Goal: Task Accomplishment & Management: Manage account settings

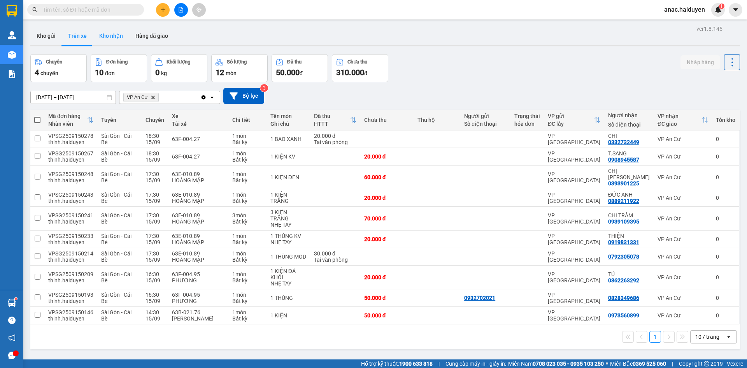
click at [110, 32] on button "Kho nhận" at bounding box center [111, 35] width 36 height 19
type input "[DATE] – [DATE]"
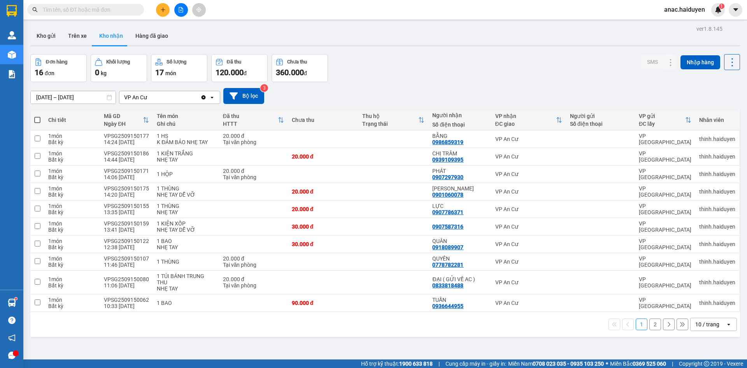
click at [278, 334] on div "1 2 10 / trang open" at bounding box center [385, 324] width 710 height 25
click at [433, 341] on div "ver 1.8.145 Kho gửi Trên xe [PERSON_NAME] Hàng đã [PERSON_NAME] hàng 16 đơn [PE…" at bounding box center [385, 207] width 716 height 368
click at [35, 302] on input "checkbox" at bounding box center [38, 302] width 6 height 6
checkbox input "true"
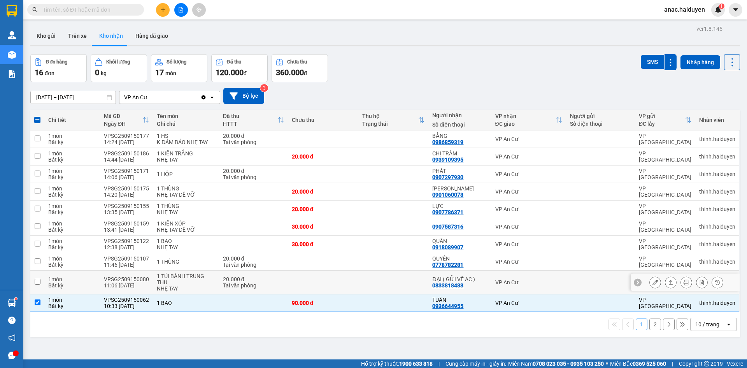
click at [37, 281] on input "checkbox" at bounding box center [38, 282] width 6 height 6
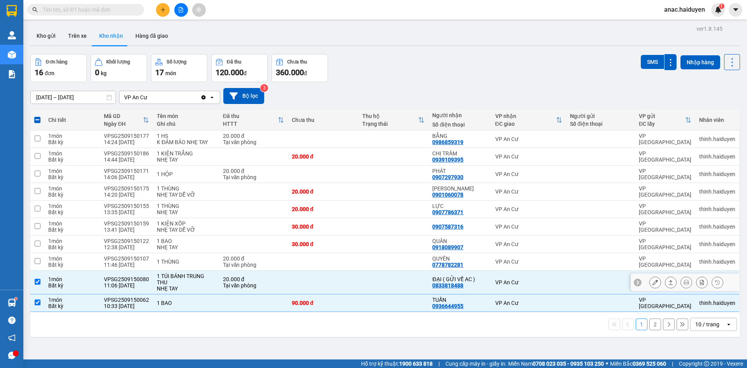
click at [38, 281] on input "checkbox" at bounding box center [38, 282] width 6 height 6
checkbox input "false"
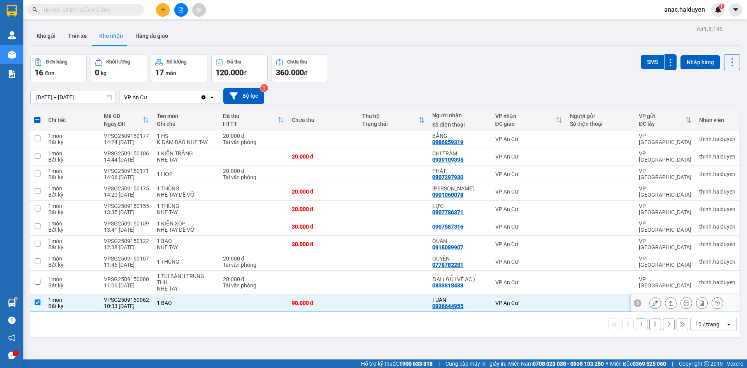
click at [38, 301] on input "checkbox" at bounding box center [38, 302] width 6 height 6
checkbox input "false"
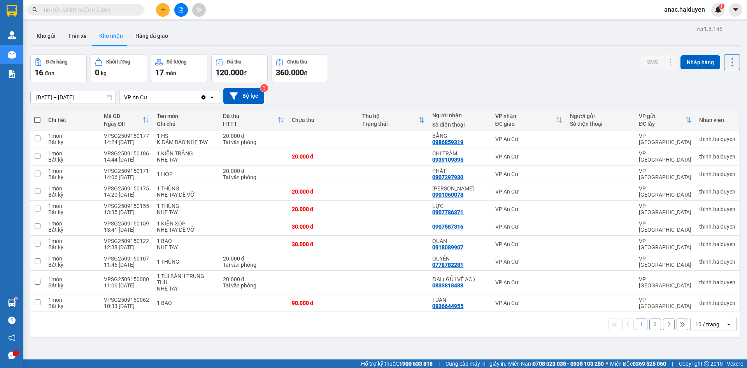
click at [159, 8] on button at bounding box center [163, 10] width 14 height 14
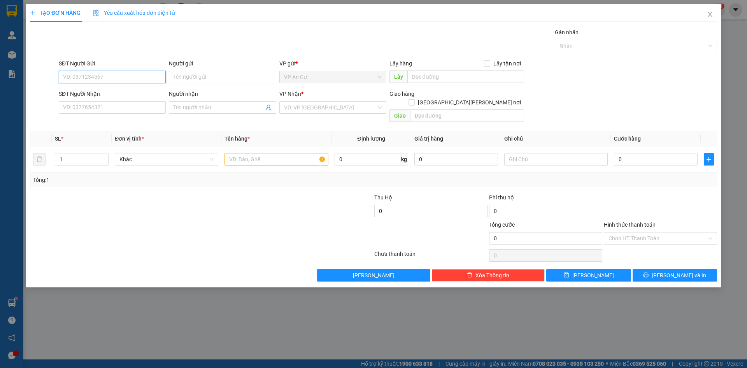
click at [94, 79] on input "SĐT Người Gửi" at bounding box center [112, 77] width 107 height 12
click at [91, 94] on div "0347069760 - HẰNG" at bounding box center [112, 92] width 98 height 9
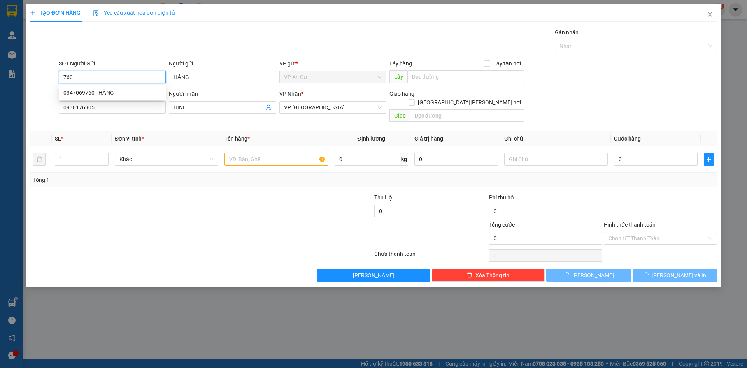
type input "0347069760"
type input "HẰNG"
type input "0938176905"
type input "HINH"
type input "40.000"
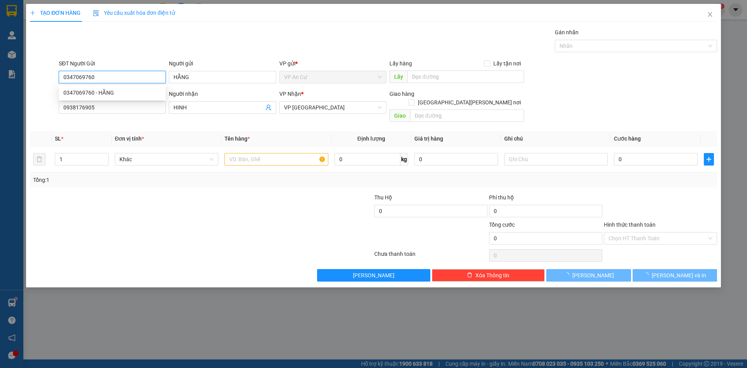
type input "40.000"
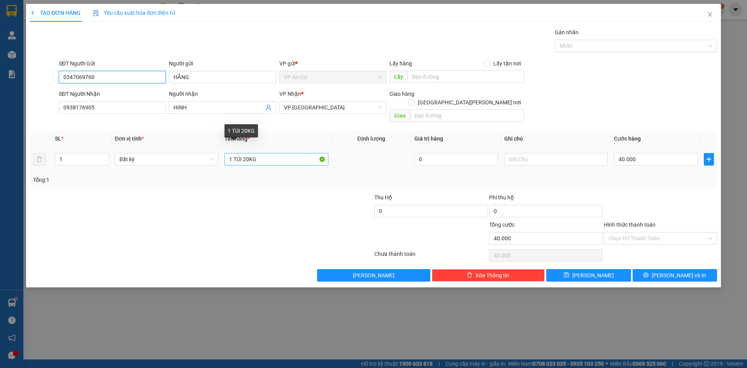
type input "0347069760"
drag, startPoint x: 263, startPoint y: 151, endPoint x: 222, endPoint y: 158, distance: 42.0
click at [222, 158] on td "1 TÚI 20KG" at bounding box center [276, 159] width 110 height 26
type input "1 kiện đen kv"
click at [640, 153] on input "40.000" at bounding box center [656, 159] width 84 height 12
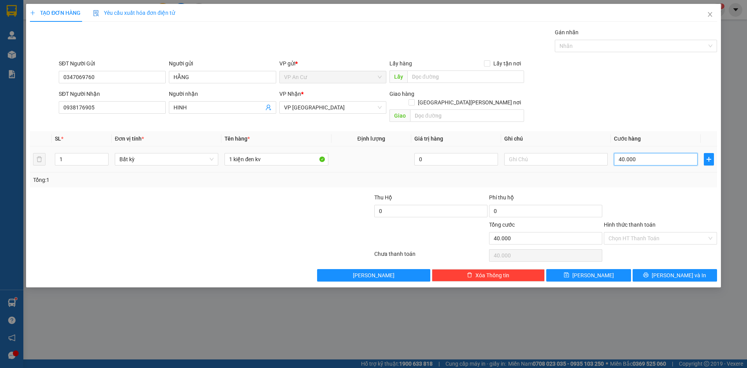
type input "2"
type input "20"
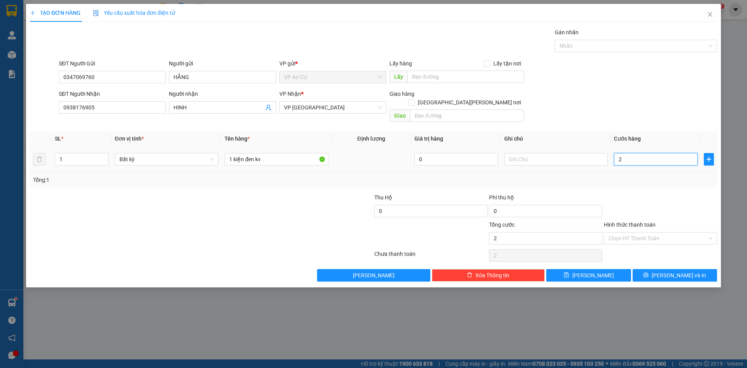
type input "20"
type input "200"
type input "2.000"
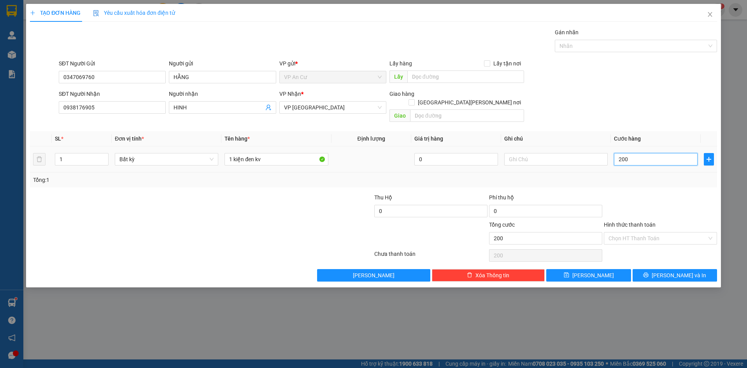
type input "2.000"
type input "20.000"
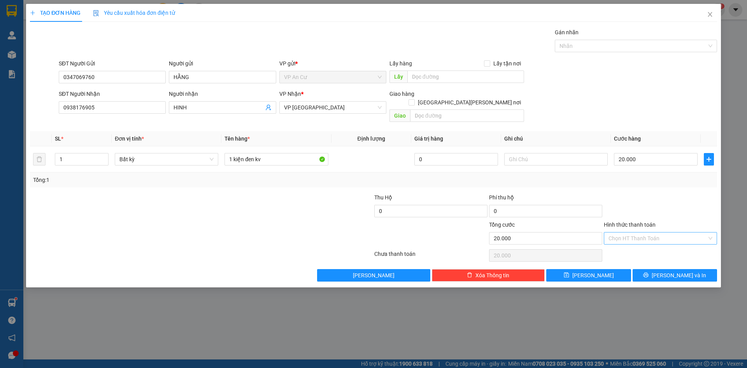
click at [666, 232] on input "Hình thức thanh toán" at bounding box center [657, 238] width 98 height 12
click at [633, 245] on div "Tại văn phòng" at bounding box center [660, 245] width 104 height 9
type input "0"
click at [671, 271] on span "[PERSON_NAME] và In" at bounding box center [679, 275] width 54 height 9
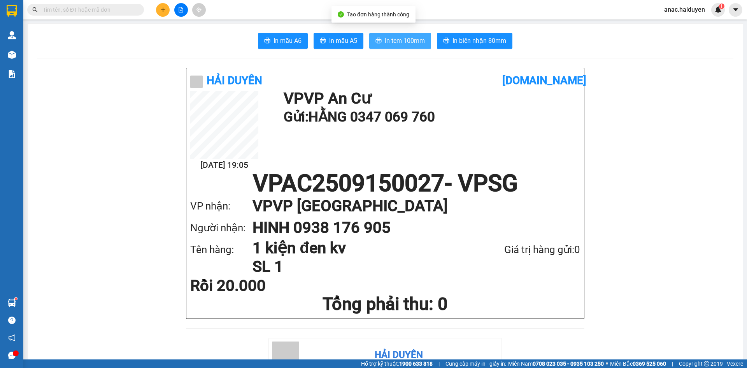
click at [403, 44] on span "In tem 100mm" at bounding box center [405, 41] width 40 height 10
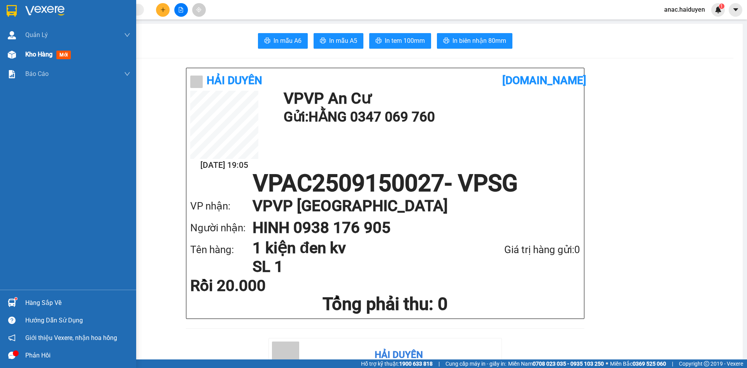
click at [52, 63] on div "Kho hàng mới" at bounding box center [77, 54] width 105 height 19
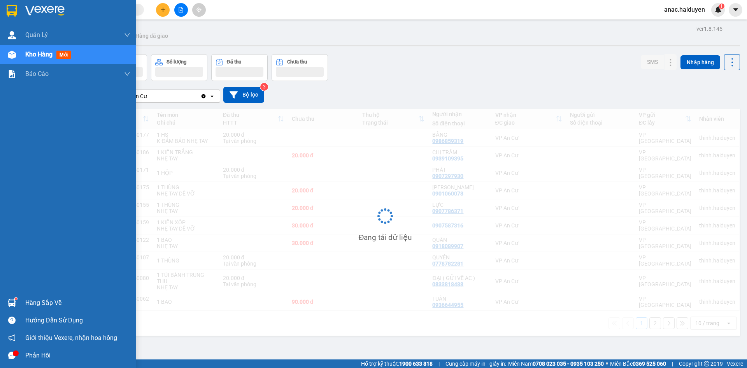
click at [42, 55] on span "Kho hàng" at bounding box center [38, 54] width 27 height 7
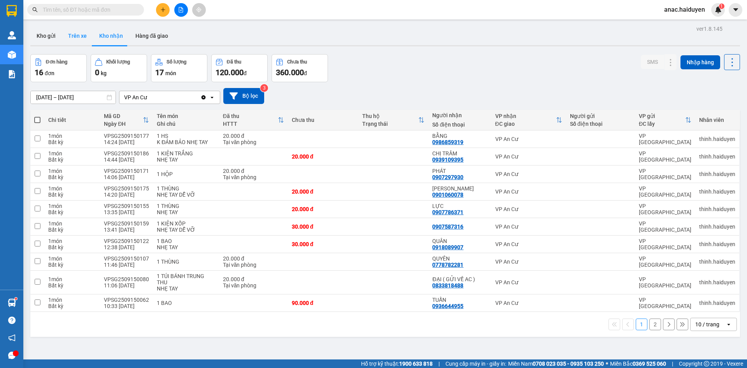
click at [70, 37] on button "Trên xe" at bounding box center [77, 35] width 31 height 19
type input "[DATE] – [DATE]"
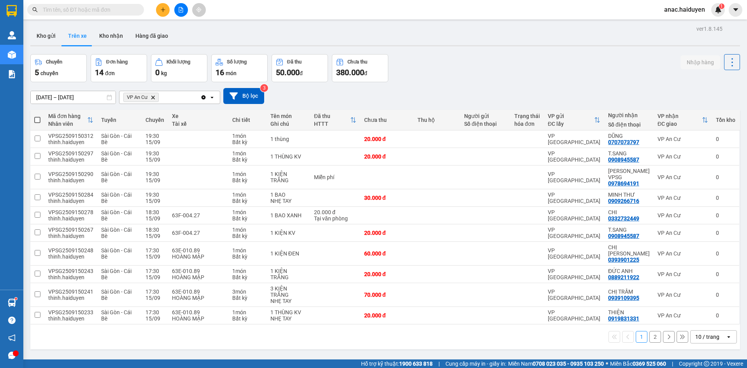
click at [77, 39] on button "Trên xe" at bounding box center [77, 35] width 31 height 19
click at [649, 331] on button "2" at bounding box center [655, 337] width 12 height 12
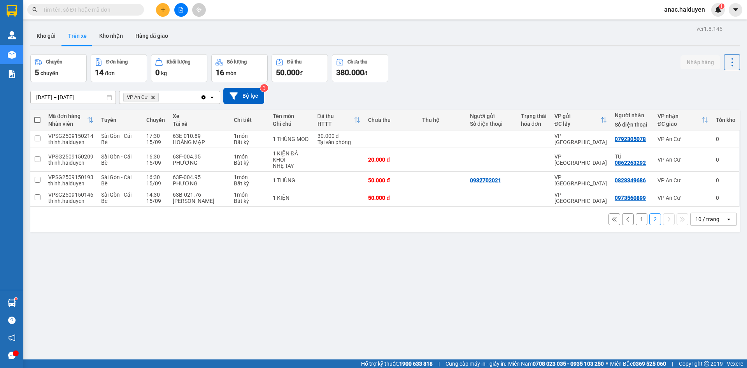
click at [636, 216] on button "1" at bounding box center [642, 219] width 12 height 12
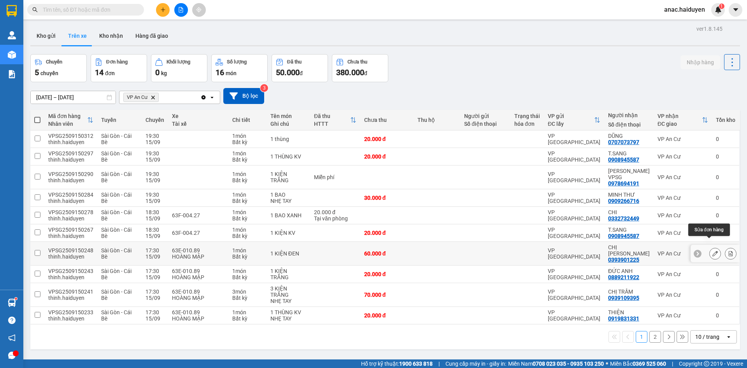
click at [712, 251] on icon at bounding box center [714, 253] width 5 height 5
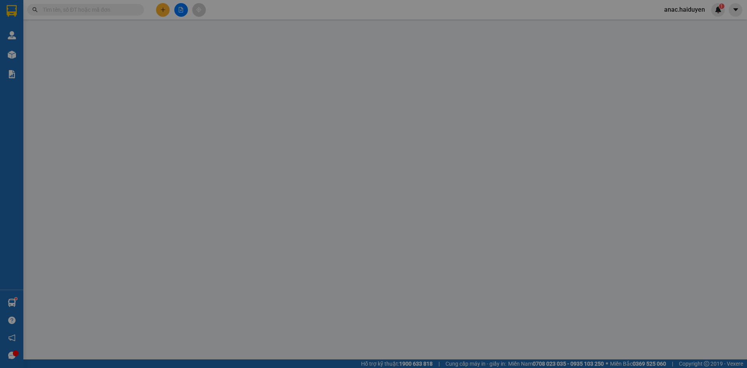
type input "0393901225"
type input "CHỊ [PERSON_NAME]"
type input "60.000"
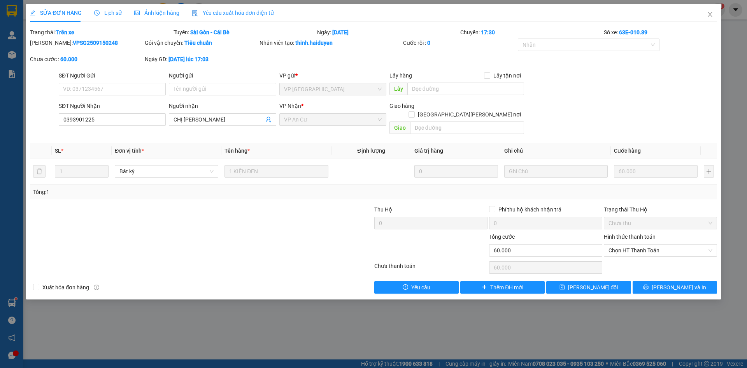
click at [108, 14] on span "Lịch sử" at bounding box center [108, 13] width 28 height 6
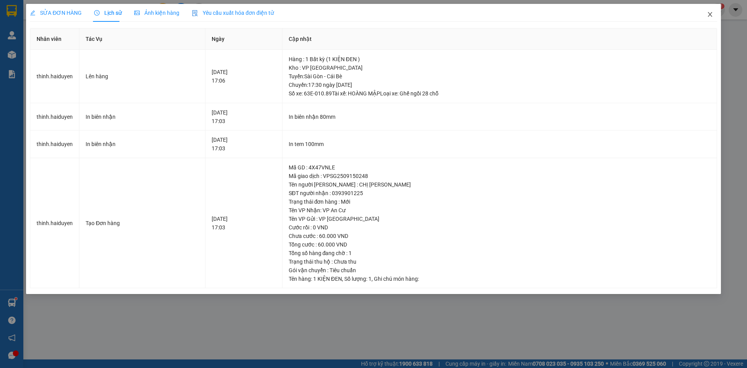
click at [710, 12] on icon "close" at bounding box center [710, 14] width 6 height 6
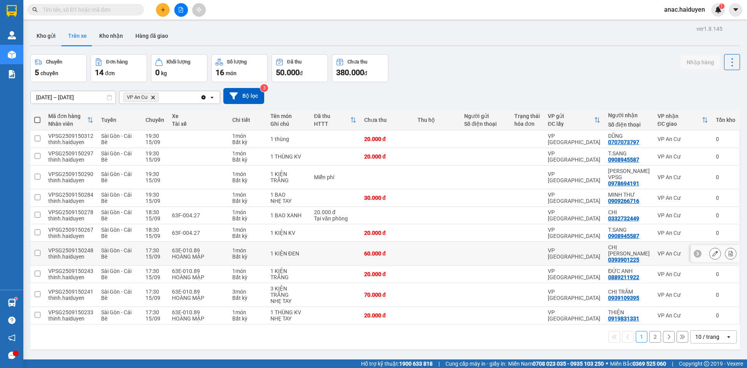
click at [627, 244] on div "CHỊ [PERSON_NAME]" at bounding box center [629, 250] width 42 height 12
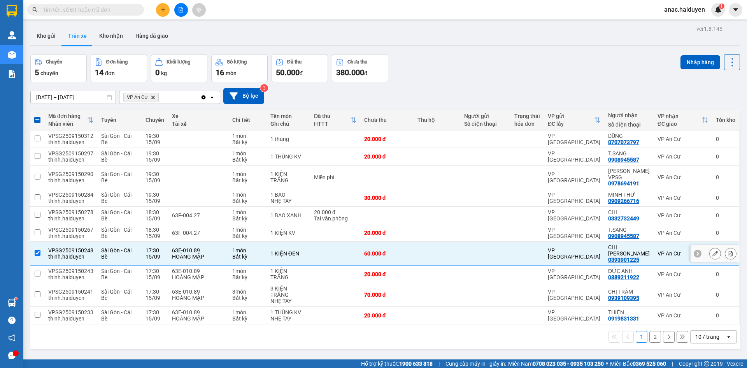
click at [39, 250] on input "checkbox" at bounding box center [38, 253] width 6 height 6
checkbox input "false"
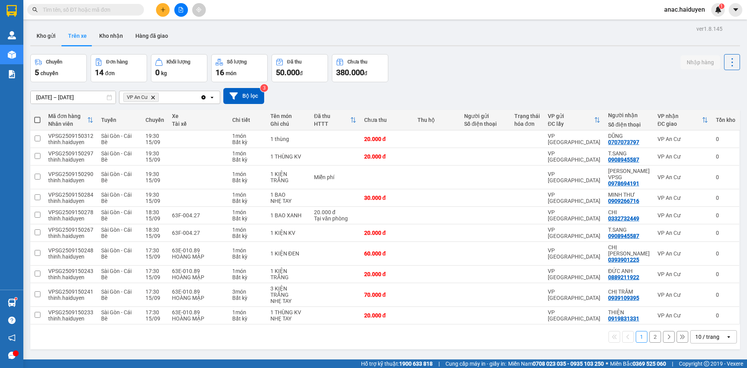
click at [104, 9] on input "text" at bounding box center [89, 9] width 92 height 9
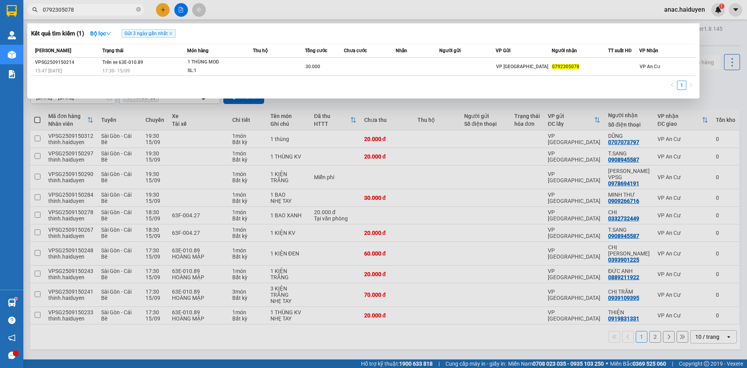
type input "0792305078"
click at [471, 339] on div at bounding box center [373, 184] width 747 height 368
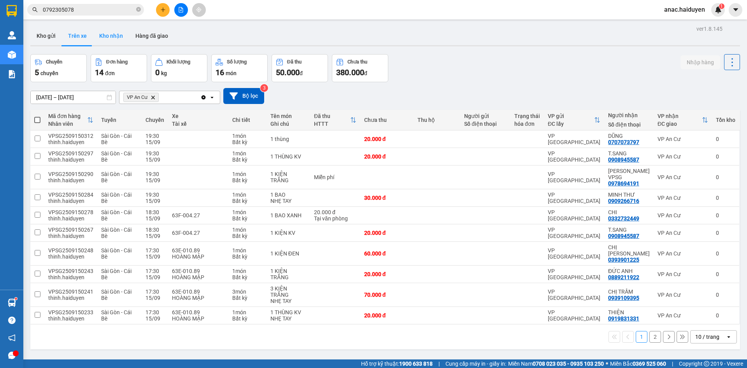
click at [123, 33] on button "Kho nhận" at bounding box center [111, 35] width 36 height 19
type input "[DATE] – [DATE]"
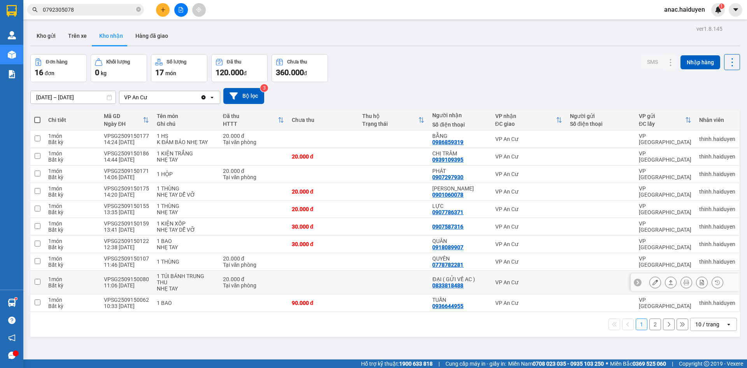
click at [652, 281] on button at bounding box center [655, 282] width 11 height 14
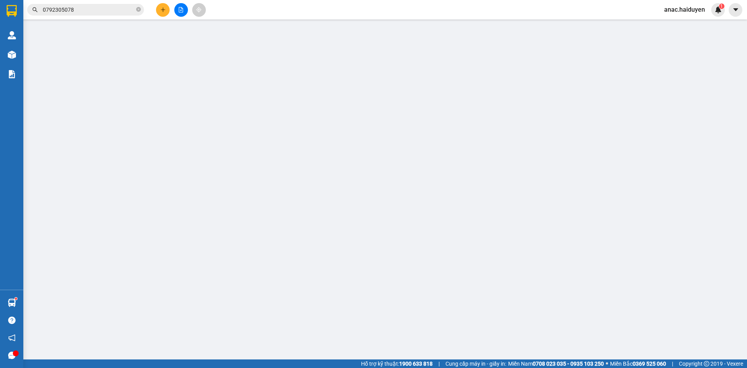
type input "0833818488"
type input "ĐẠI ( GỬI VỀ AC )"
type input "20.000"
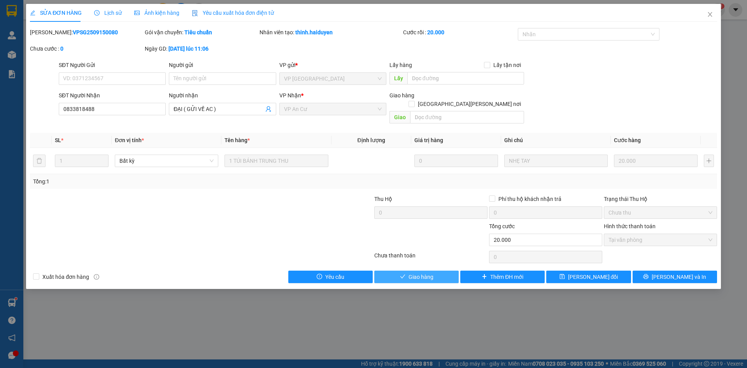
click at [420, 272] on span "Giao hàng" at bounding box center [420, 276] width 25 height 9
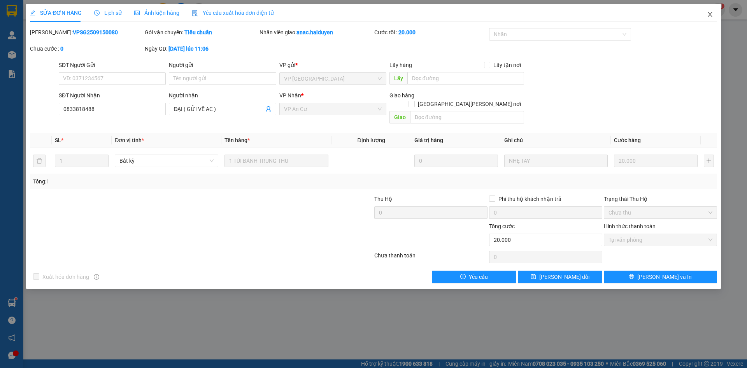
click at [709, 15] on icon "close" at bounding box center [710, 14] width 6 height 6
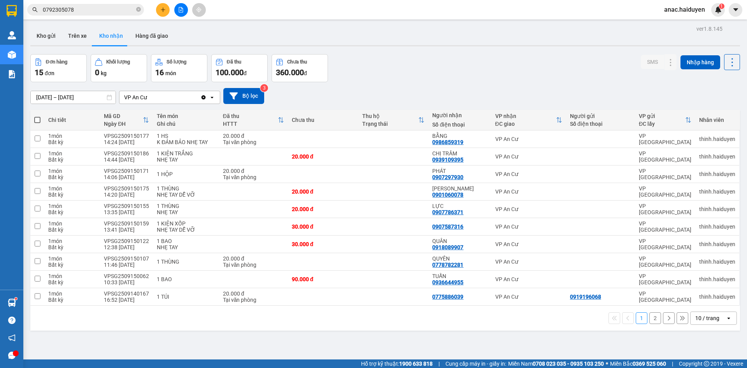
click at [37, 98] on input "[DATE] – [DATE]" at bounding box center [73, 97] width 85 height 12
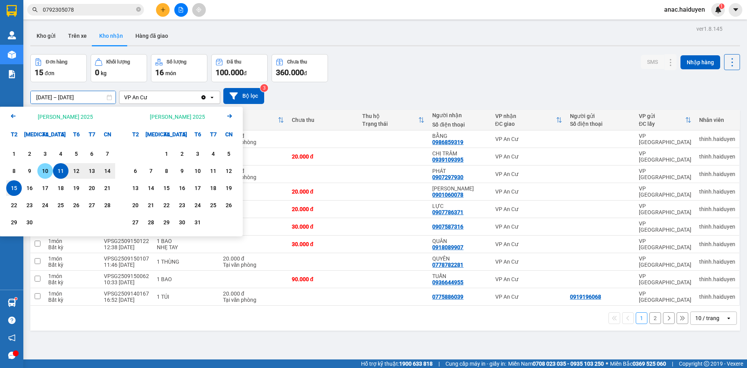
click at [46, 168] on div "10" at bounding box center [45, 170] width 11 height 9
click at [89, 97] on input "[DATE] – / /" at bounding box center [73, 97] width 85 height 12
click at [16, 189] on div "15" at bounding box center [14, 187] width 11 height 9
type input "[DATE] – [DATE]"
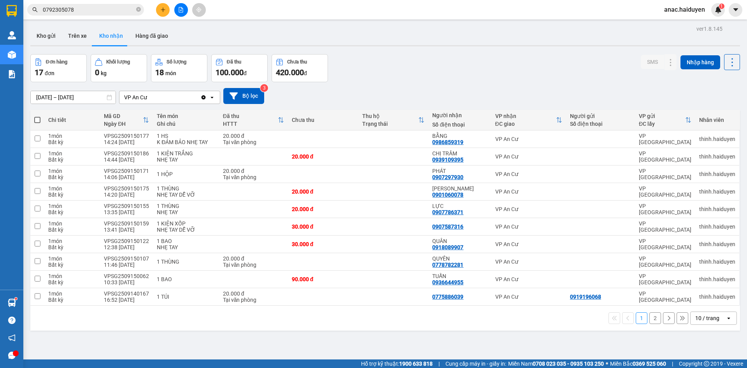
click at [650, 320] on button "2" at bounding box center [655, 318] width 12 height 12
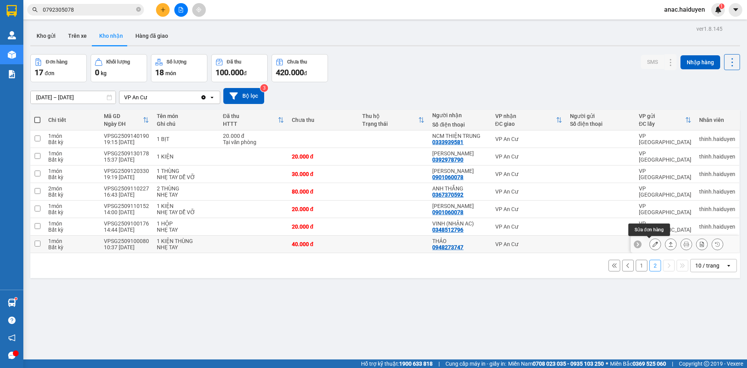
click at [652, 245] on icon at bounding box center [654, 243] width 5 height 5
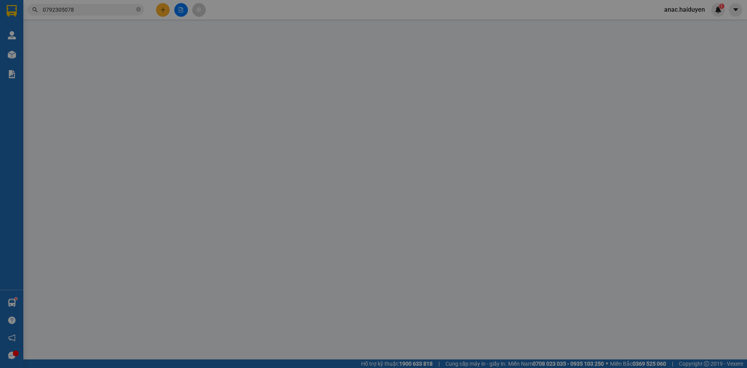
type input "0948273747"
type input "THẢO"
type input "40.000"
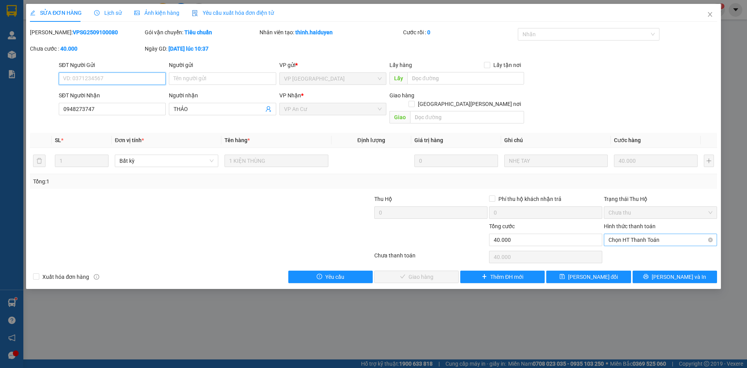
click at [641, 234] on span "Chọn HT Thanh Toán" at bounding box center [660, 240] width 104 height 12
click at [638, 244] on div "Tại văn phòng" at bounding box center [660, 246] width 104 height 9
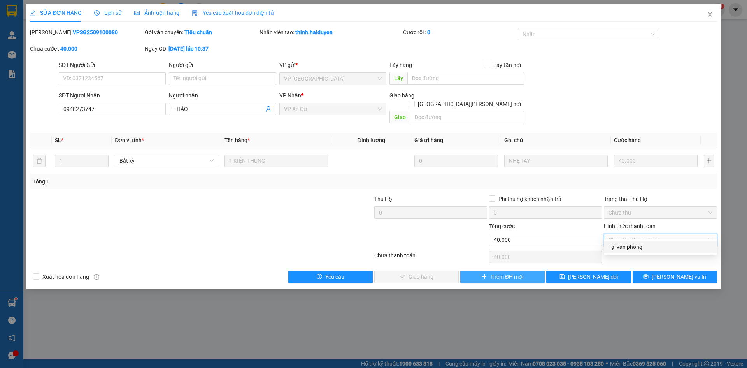
type input "0"
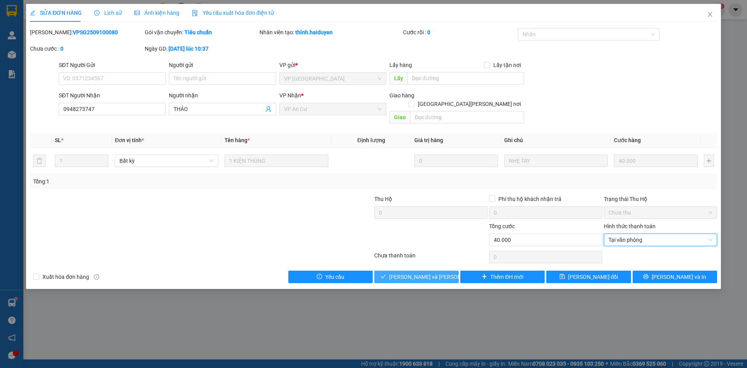
click at [425, 272] on span "[PERSON_NAME] và [PERSON_NAME] hàng" at bounding box center [441, 276] width 105 height 9
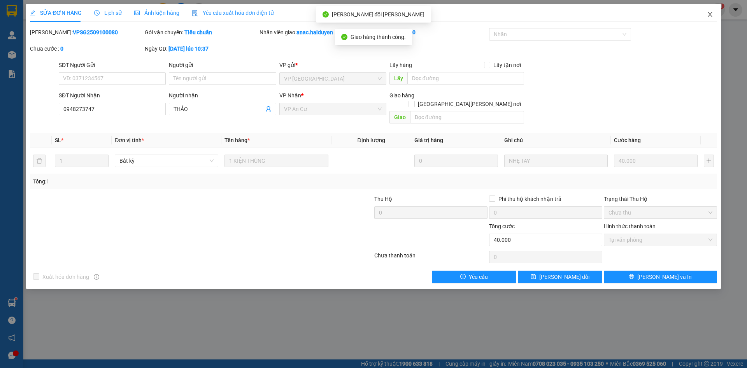
click at [709, 13] on icon "close" at bounding box center [710, 14] width 6 height 6
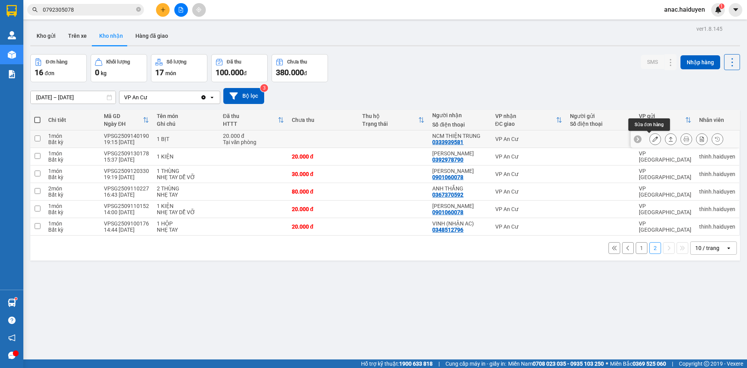
click at [652, 138] on icon at bounding box center [654, 138] width 5 height 5
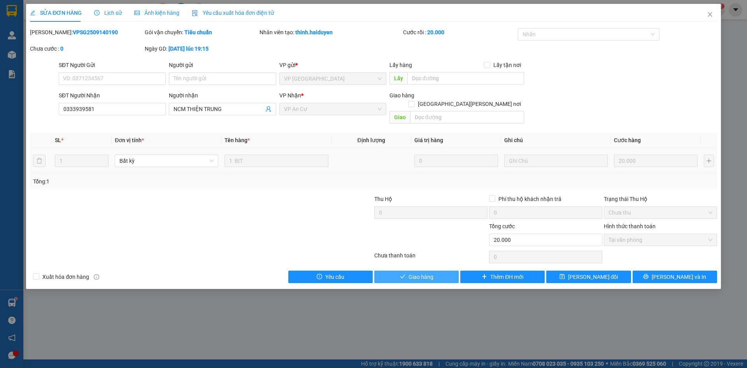
click at [421, 272] on span "Giao hàng" at bounding box center [420, 276] width 25 height 9
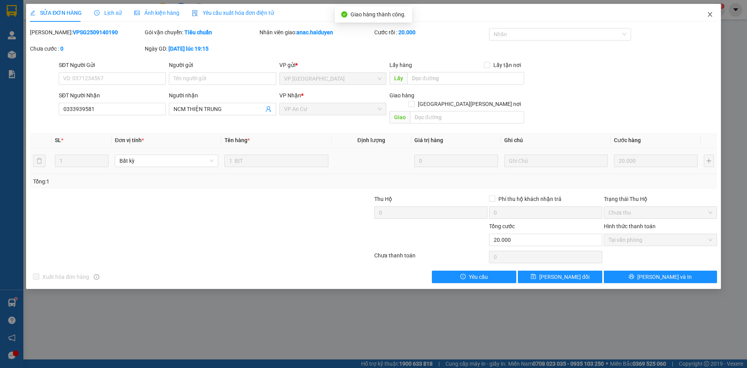
click at [711, 17] on icon "close" at bounding box center [710, 14] width 6 height 6
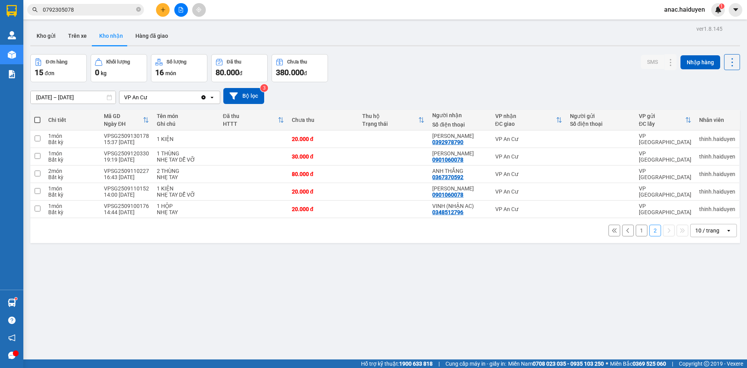
click at [638, 231] on button "1" at bounding box center [642, 230] width 12 height 12
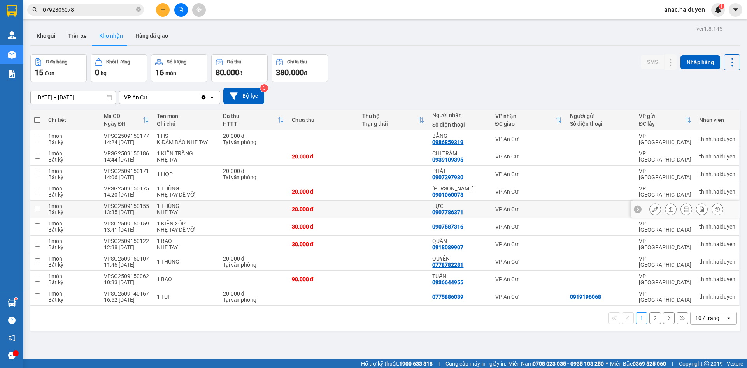
click at [652, 209] on icon at bounding box center [654, 208] width 5 height 5
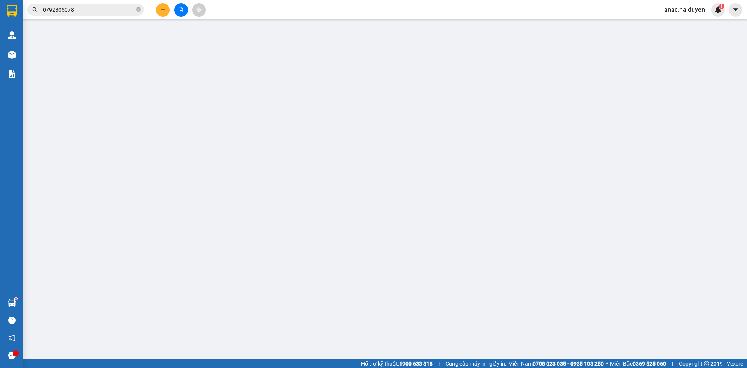
type input "0907786371"
type input "LỰC"
type input "20.000"
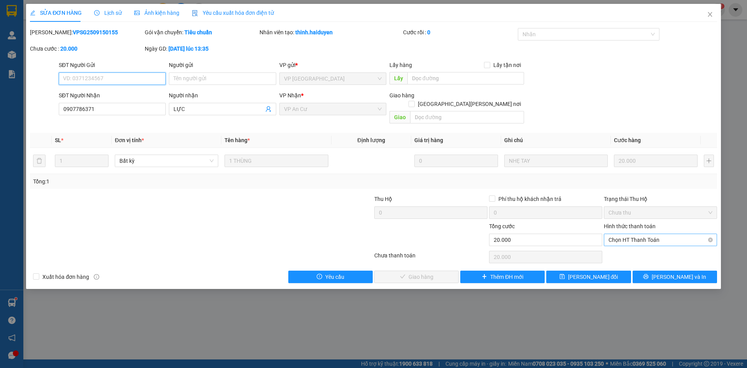
click at [644, 234] on span "Chọn HT Thanh Toán" at bounding box center [660, 240] width 104 height 12
click at [617, 247] on div "Tại văn phòng" at bounding box center [660, 246] width 104 height 9
type input "0"
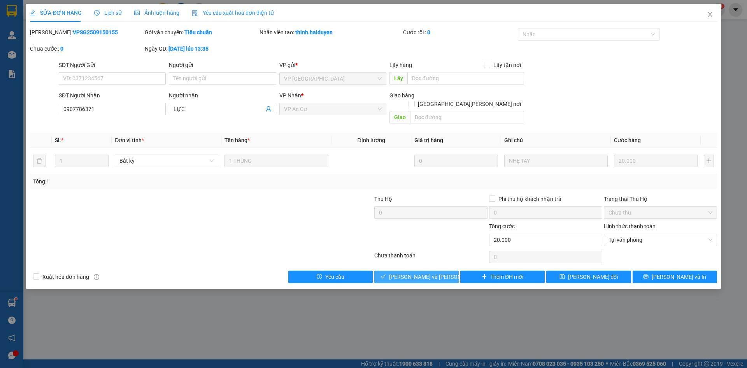
click at [417, 272] on span "[PERSON_NAME] và [PERSON_NAME] hàng" at bounding box center [441, 276] width 105 height 9
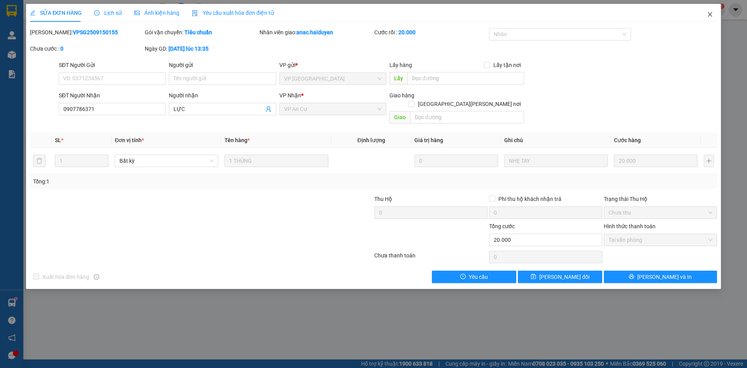
click at [711, 16] on icon "close" at bounding box center [710, 14] width 6 height 6
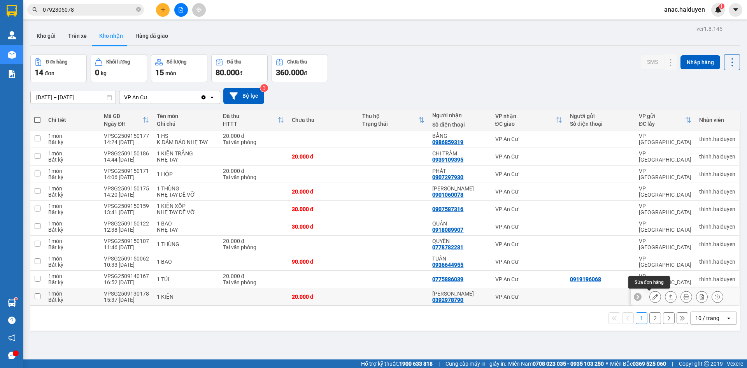
click at [652, 297] on icon at bounding box center [654, 296] width 5 height 5
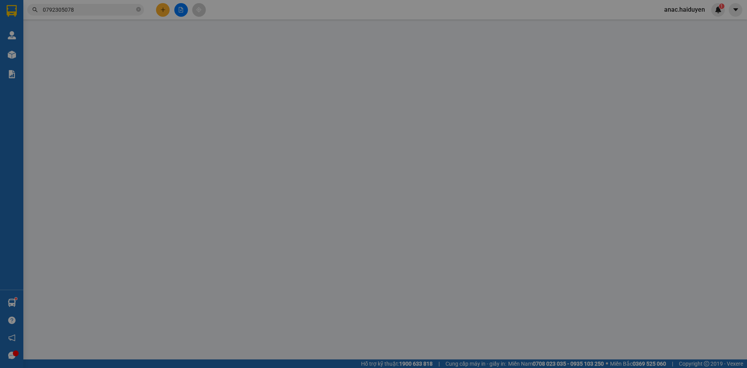
type input "0392978790"
type input "[PERSON_NAME]"
type input "20.000"
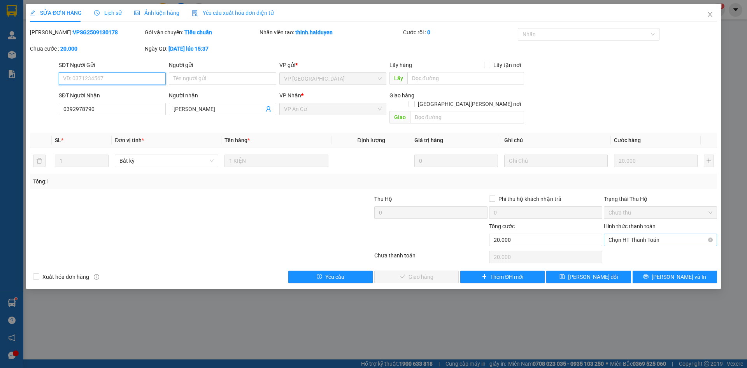
click at [630, 234] on span "Chọn HT Thanh Toán" at bounding box center [660, 240] width 104 height 12
click at [627, 242] on div "Tại văn phòng" at bounding box center [660, 246] width 104 height 9
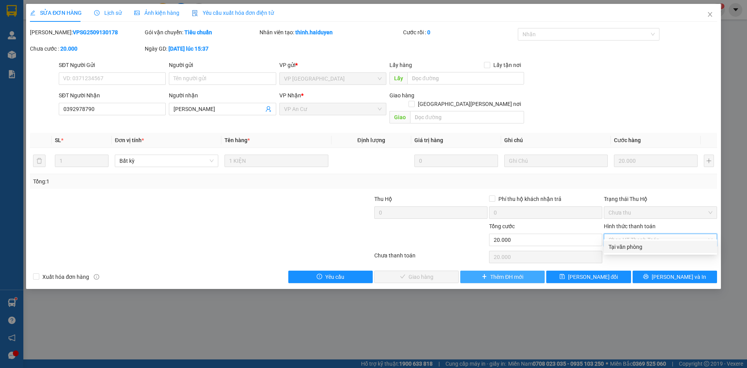
type input "0"
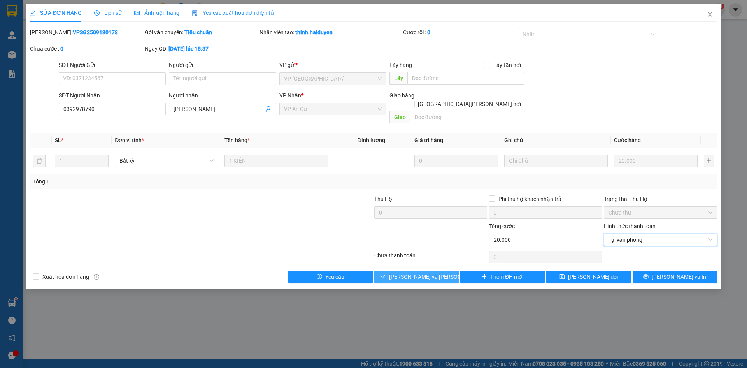
click at [427, 272] on span "[PERSON_NAME] và [PERSON_NAME] hàng" at bounding box center [441, 276] width 105 height 9
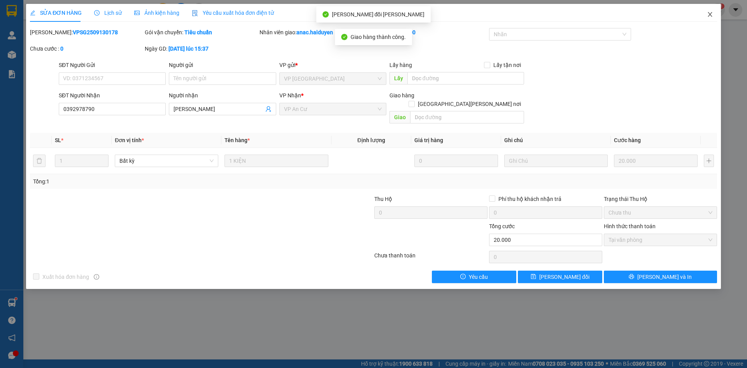
click at [712, 14] on icon "close" at bounding box center [710, 14] width 6 height 6
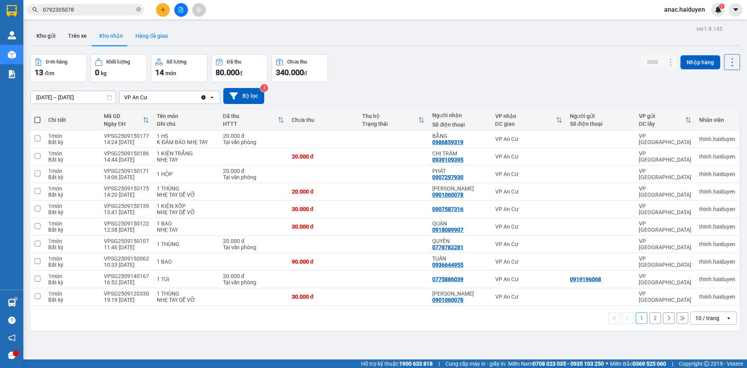
click at [142, 35] on button "Hàng đã giao" at bounding box center [151, 35] width 45 height 19
